Goal: Transaction & Acquisition: Purchase product/service

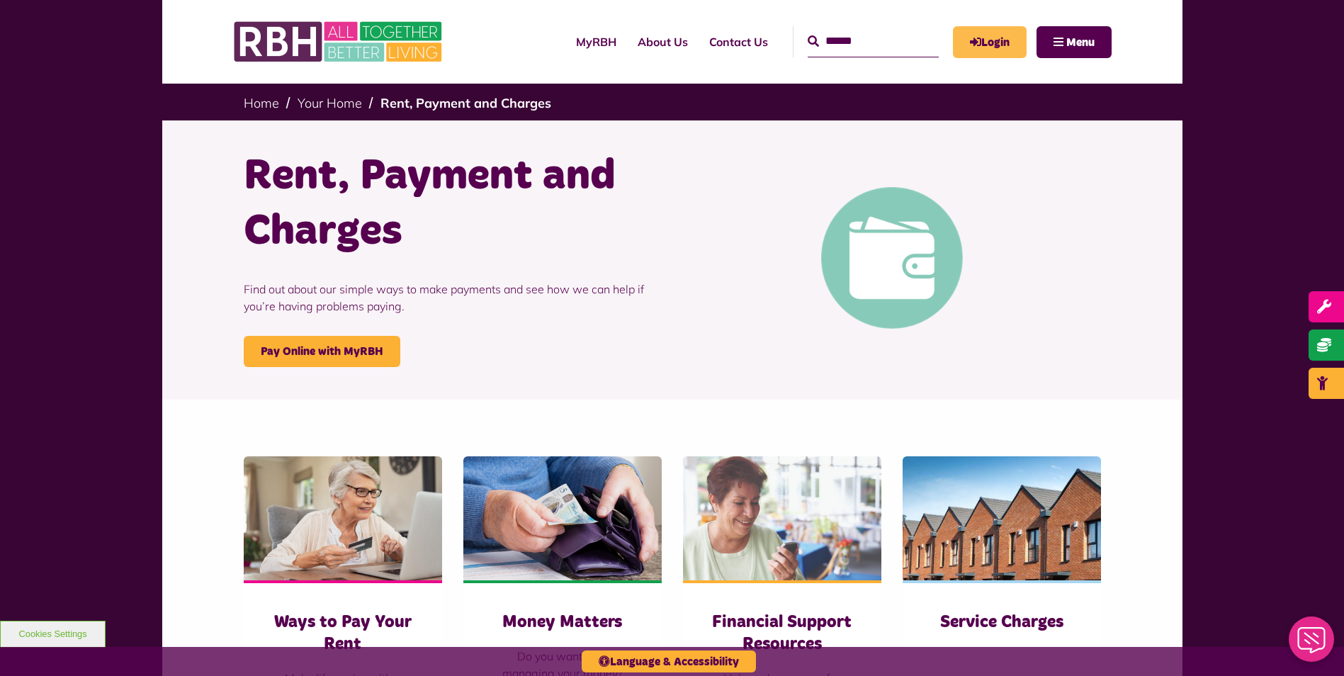
click at [1002, 38] on link "Login" at bounding box center [990, 42] width 74 height 32
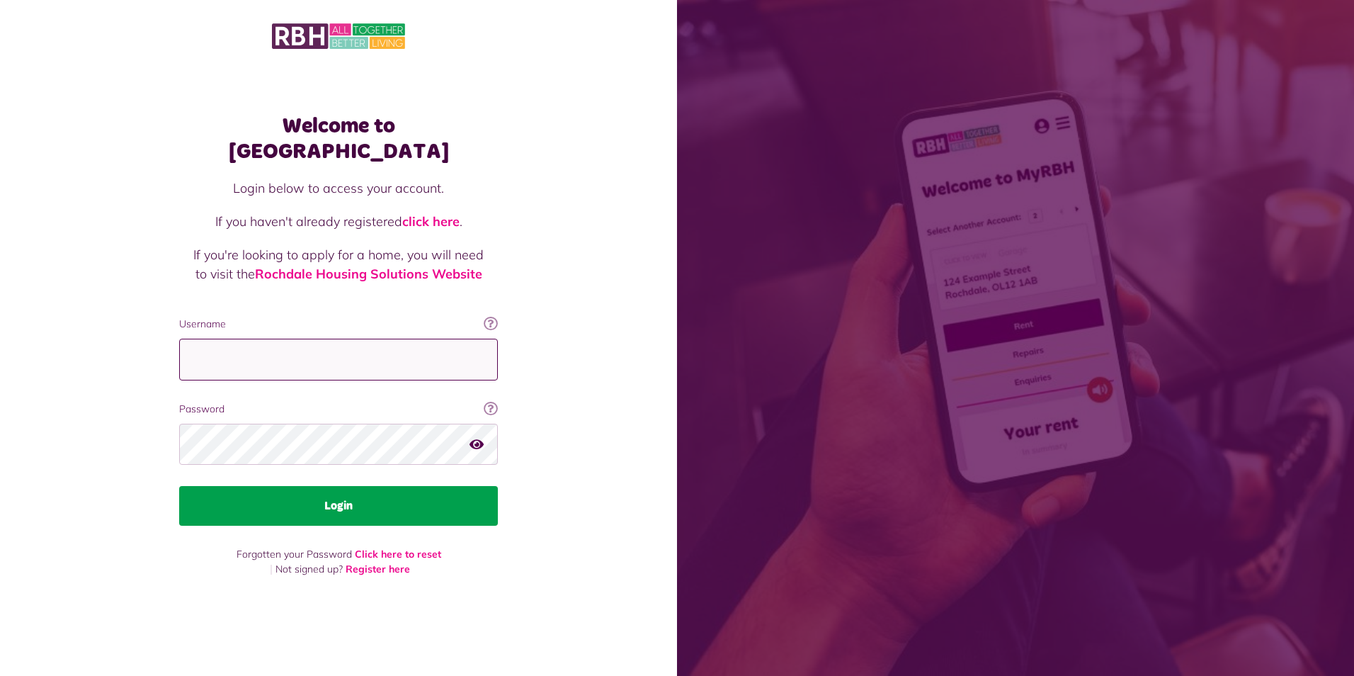
type input "**********"
click at [379, 490] on button "Login" at bounding box center [338, 506] width 319 height 40
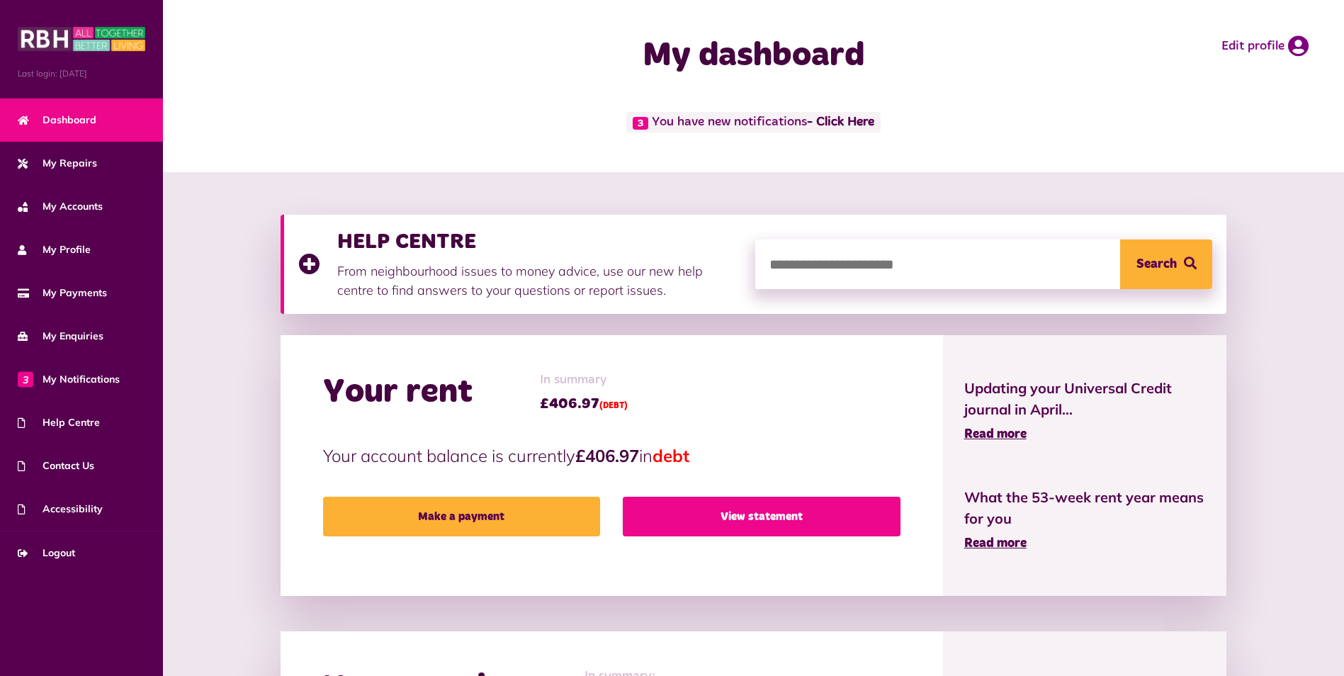
click at [731, 513] on link "View statement" at bounding box center [761, 517] width 277 height 40
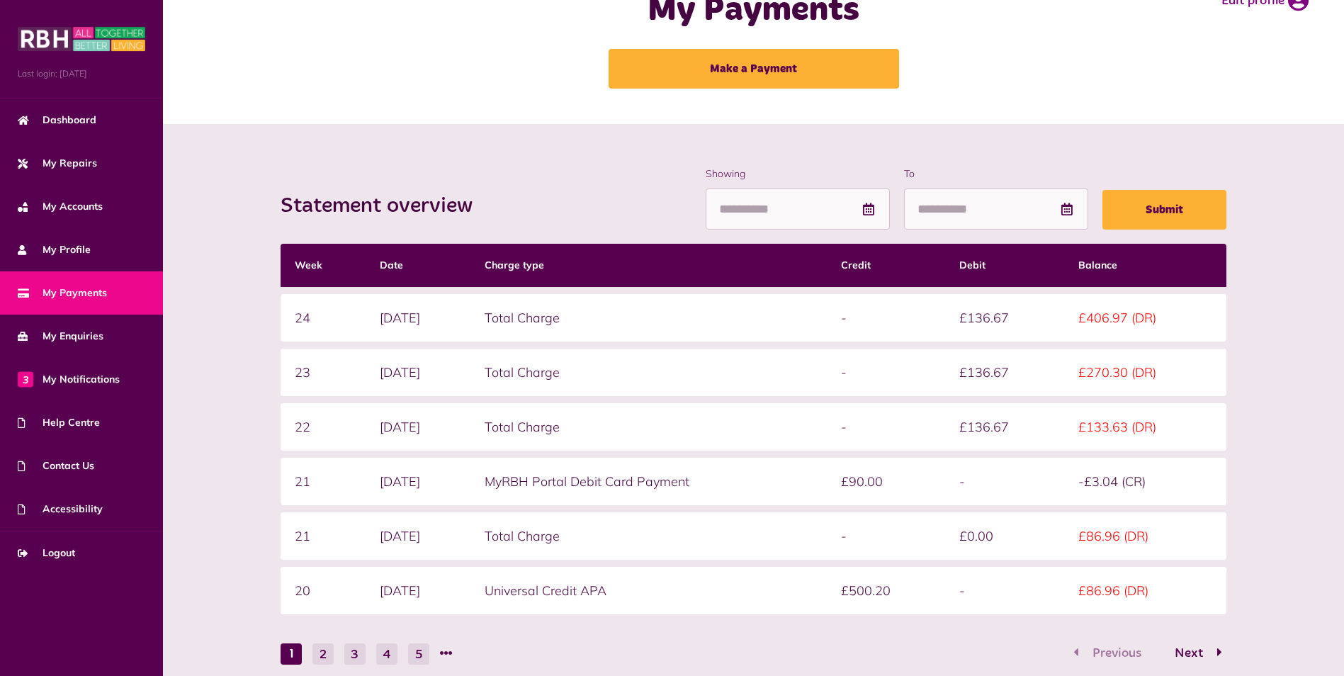
scroll to position [71, 0]
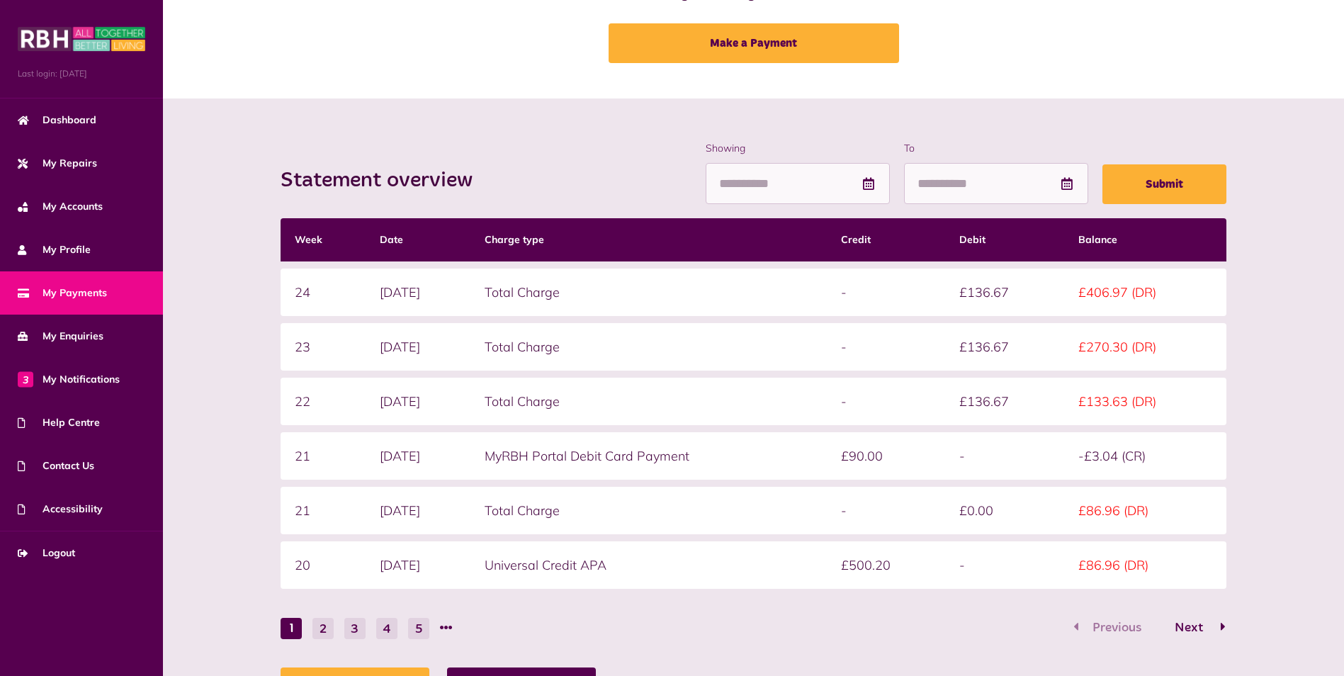
click at [1179, 626] on span "Next" at bounding box center [1189, 627] width 50 height 13
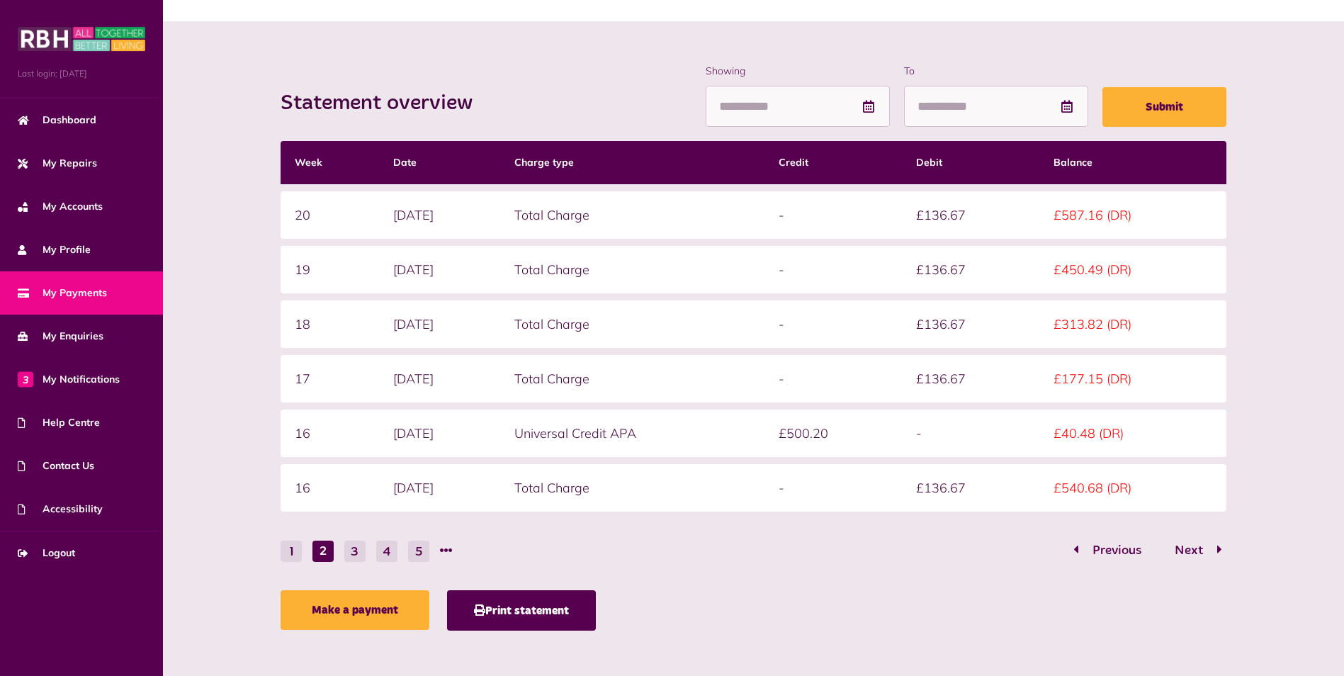
scroll to position [152, 0]
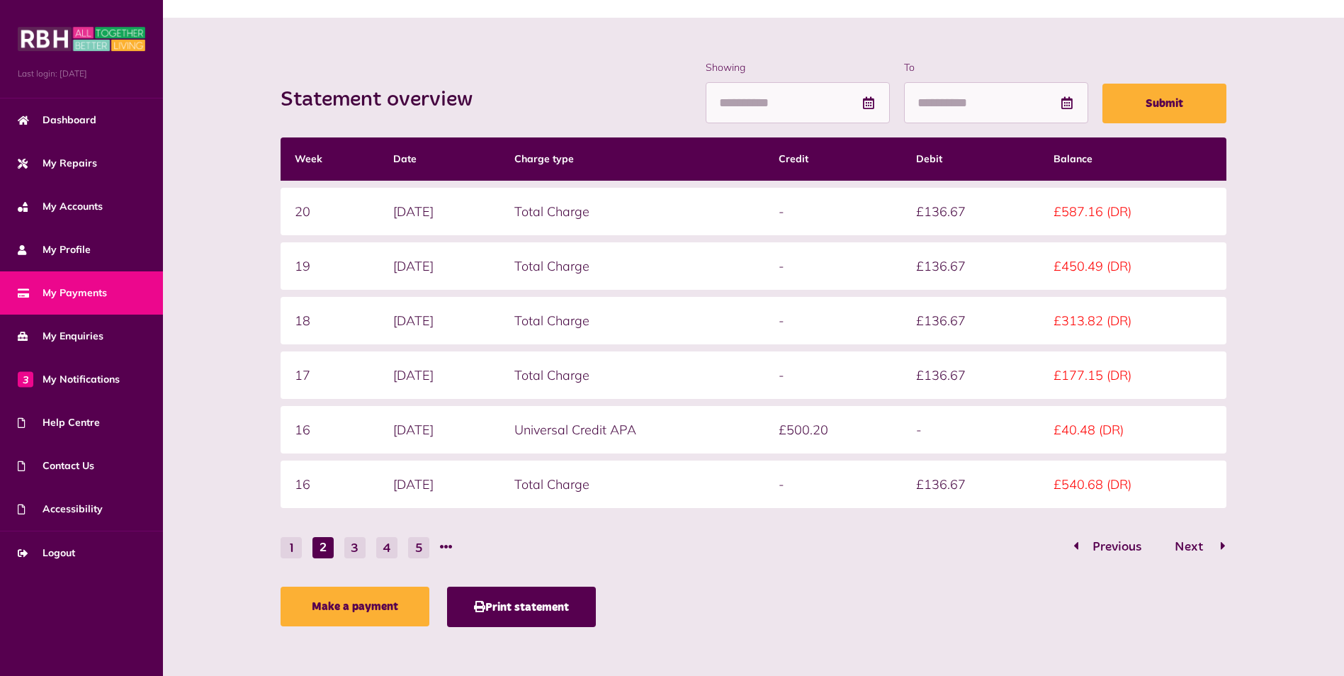
click at [1188, 557] on button "Next" at bounding box center [1193, 547] width 67 height 21
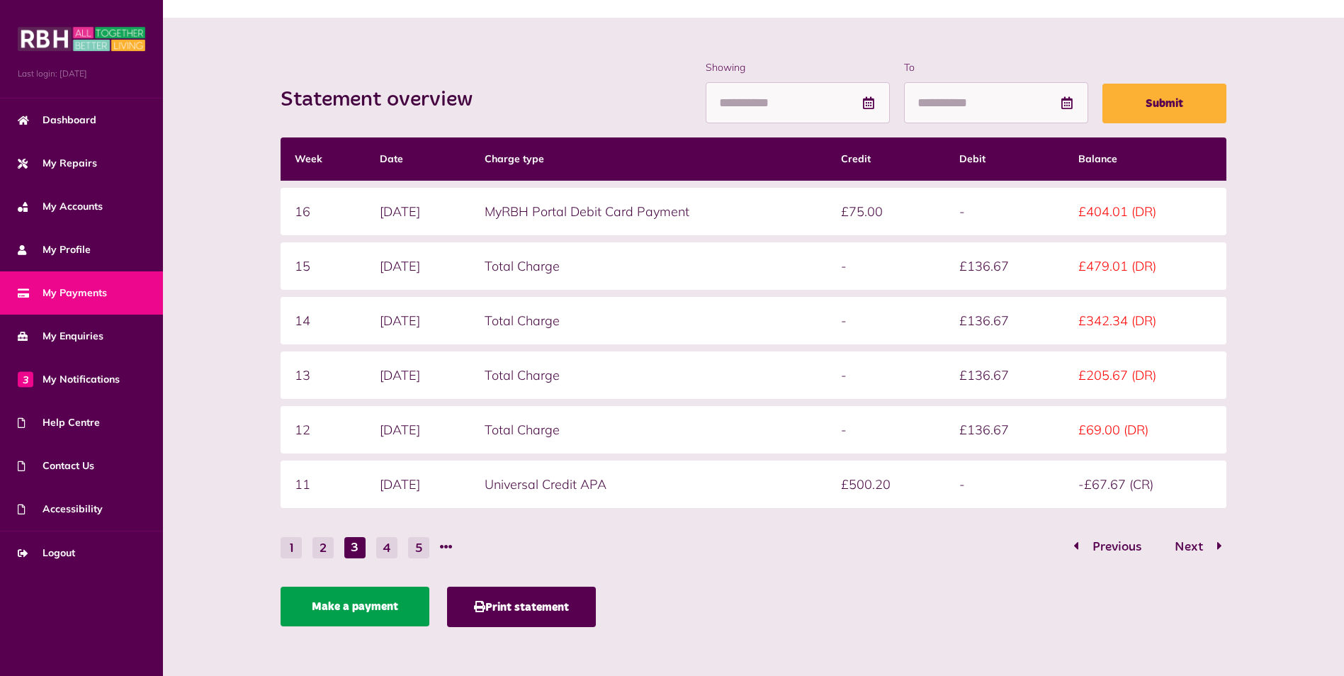
click at [329, 620] on link "Make a payment" at bounding box center [355, 607] width 149 height 40
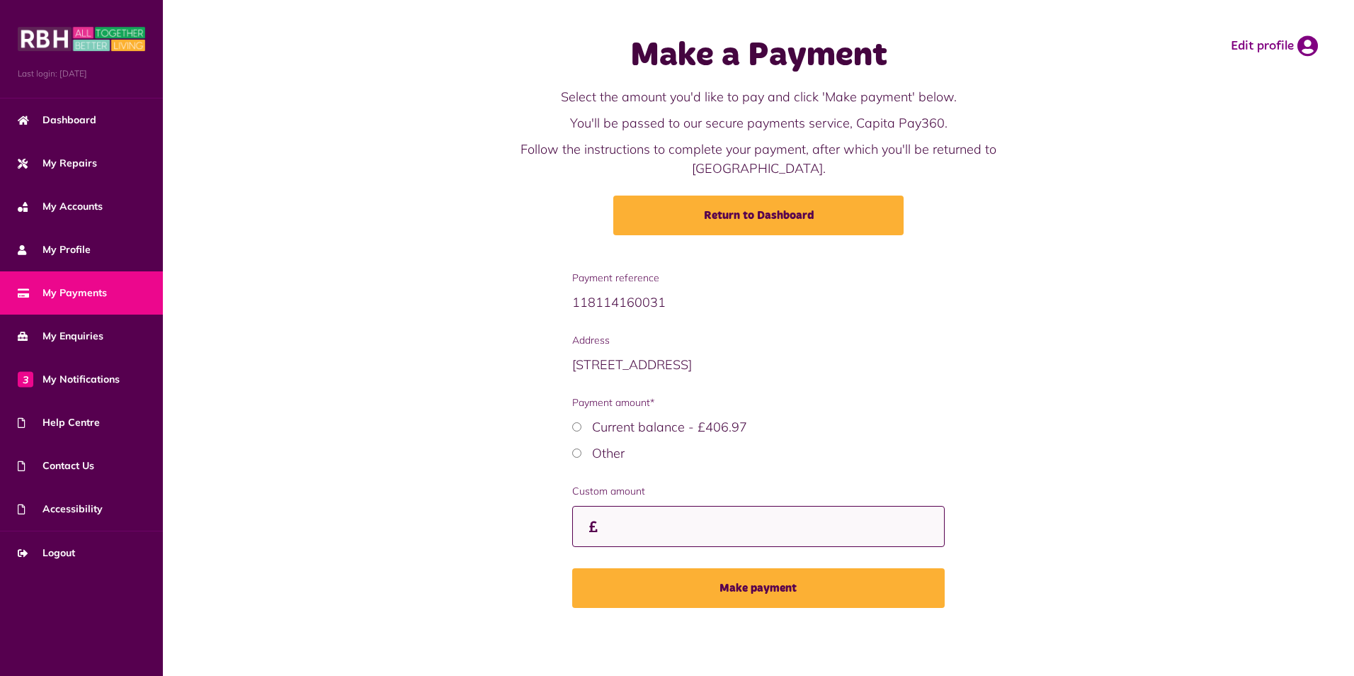
click at [656, 513] on input "Custom amount" at bounding box center [758, 527] width 373 height 42
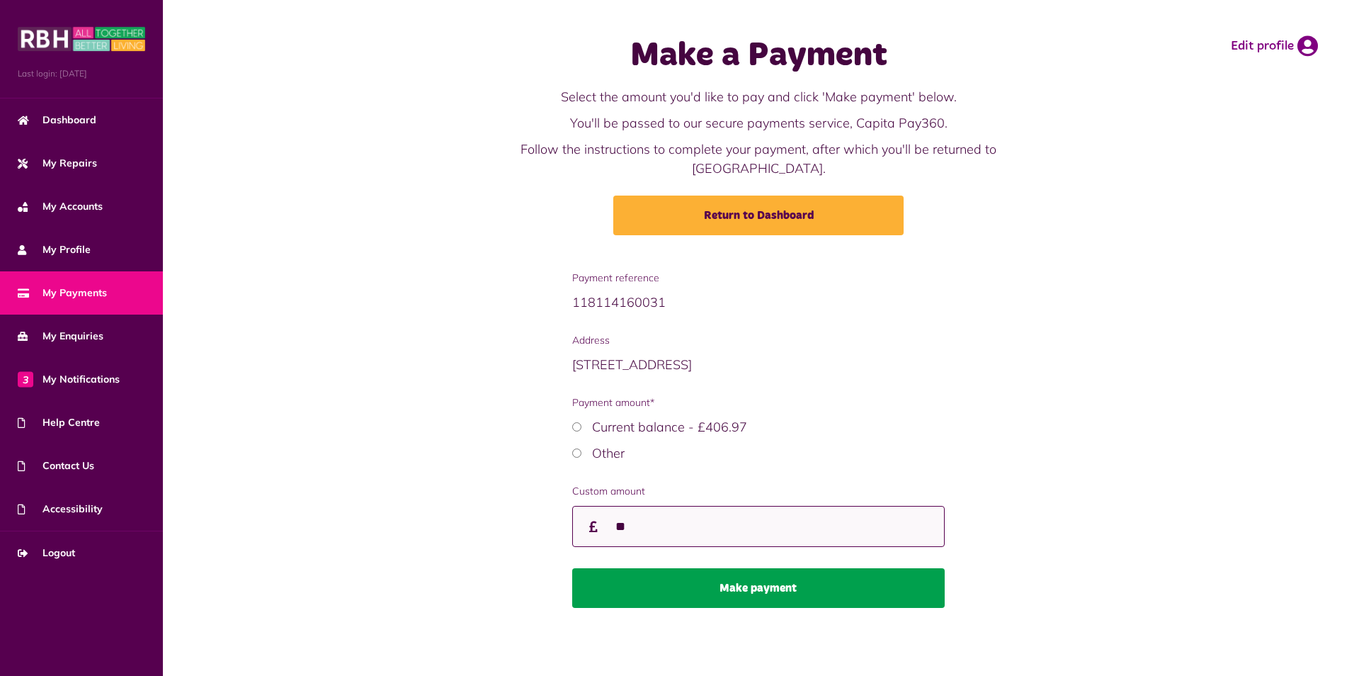
type input "**"
click at [749, 572] on button "Make payment" at bounding box center [758, 588] width 373 height 40
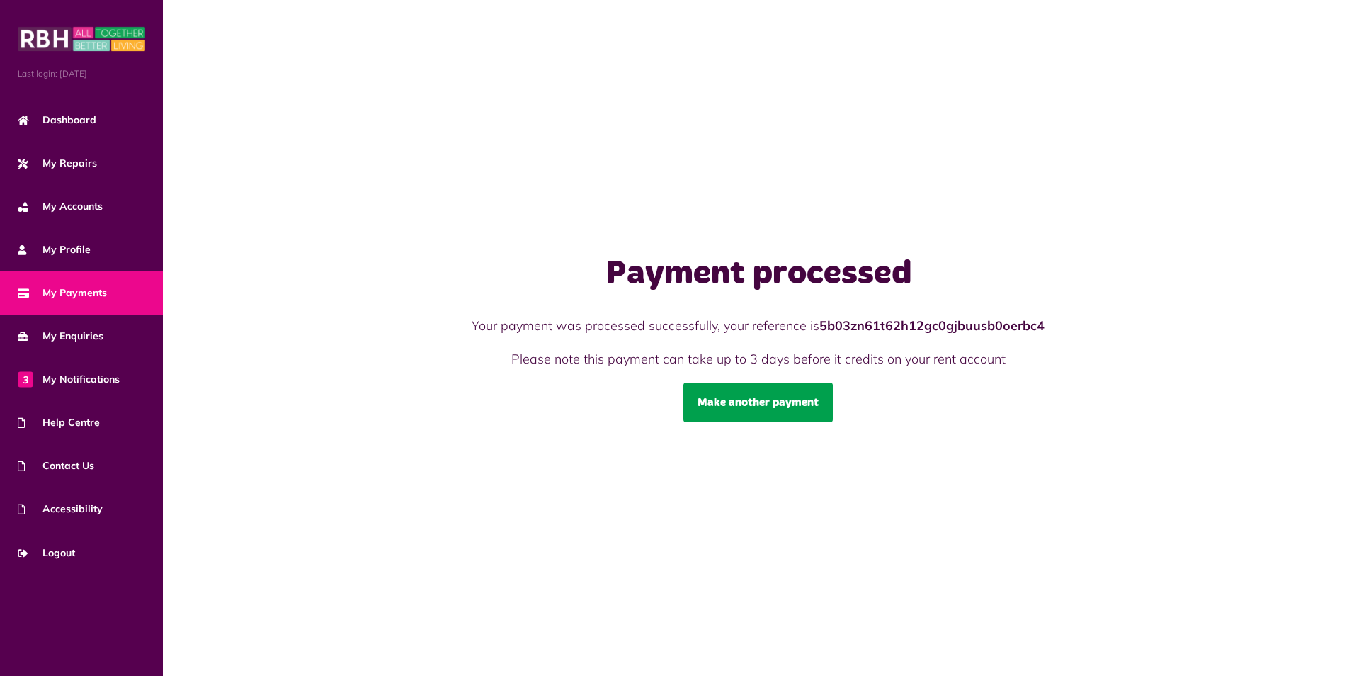
click at [703, 413] on link "Make another payment" at bounding box center [758, 403] width 149 height 40
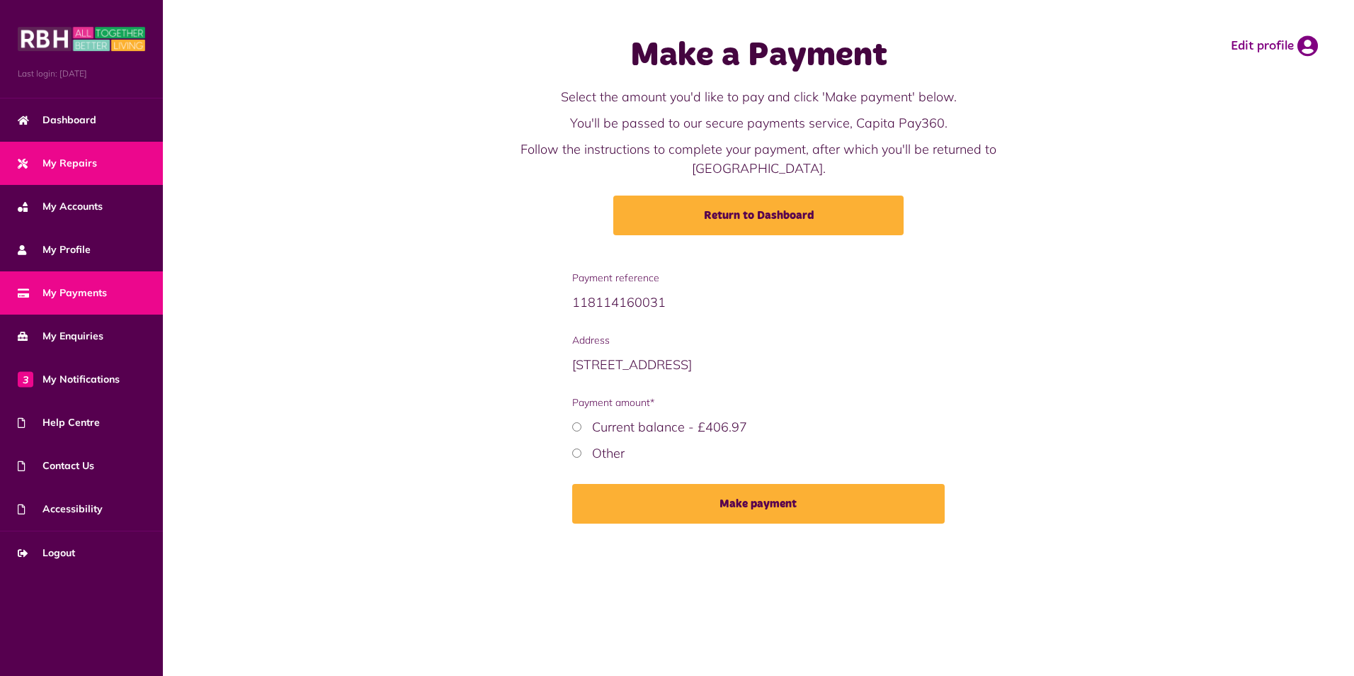
click at [62, 166] on span "My Repairs" at bounding box center [57, 163] width 79 height 15
